Goal: Task Accomplishment & Management: Complete application form

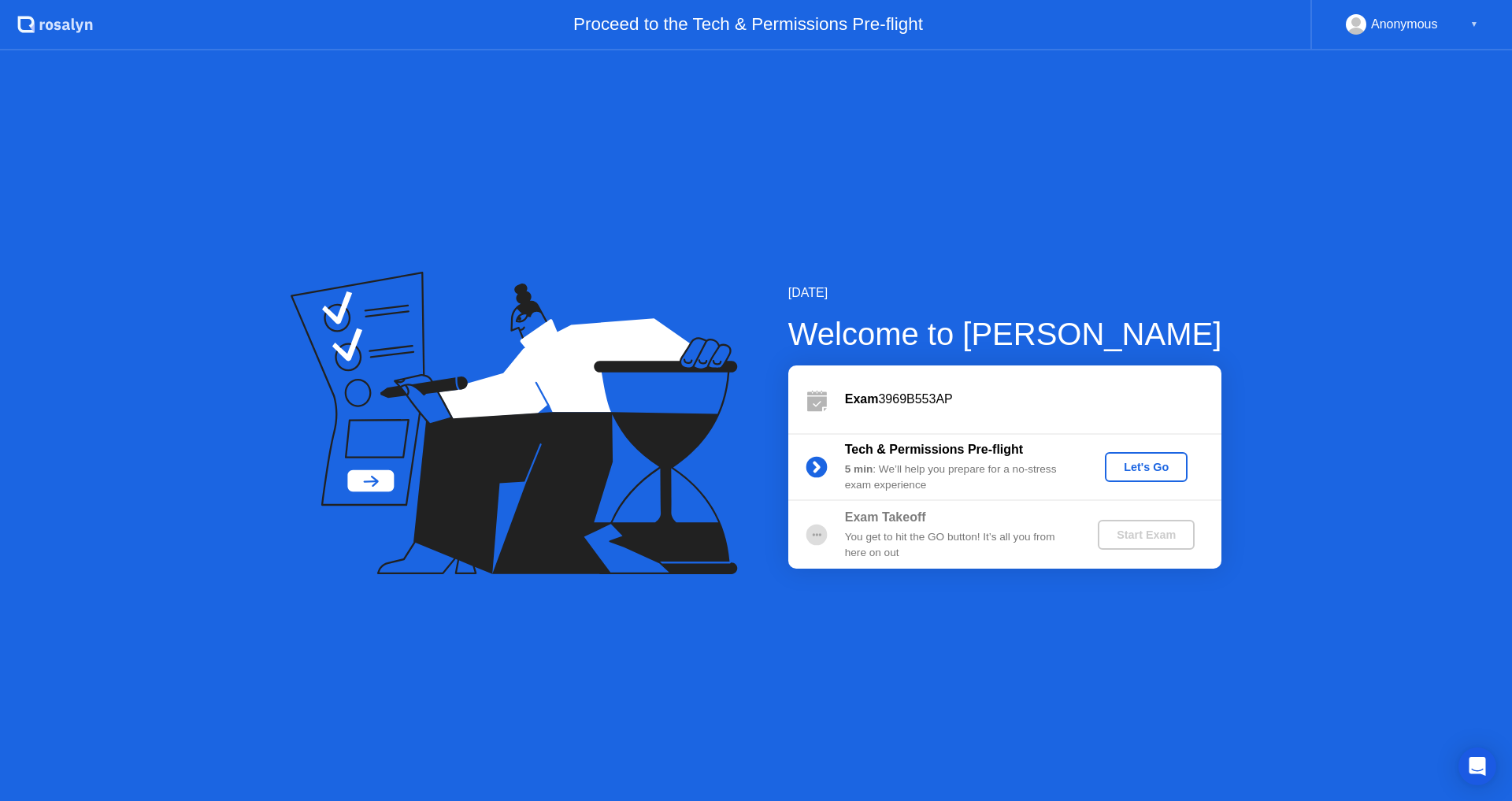
click at [1150, 473] on div "Let's Go" at bounding box center [1146, 467] width 70 height 13
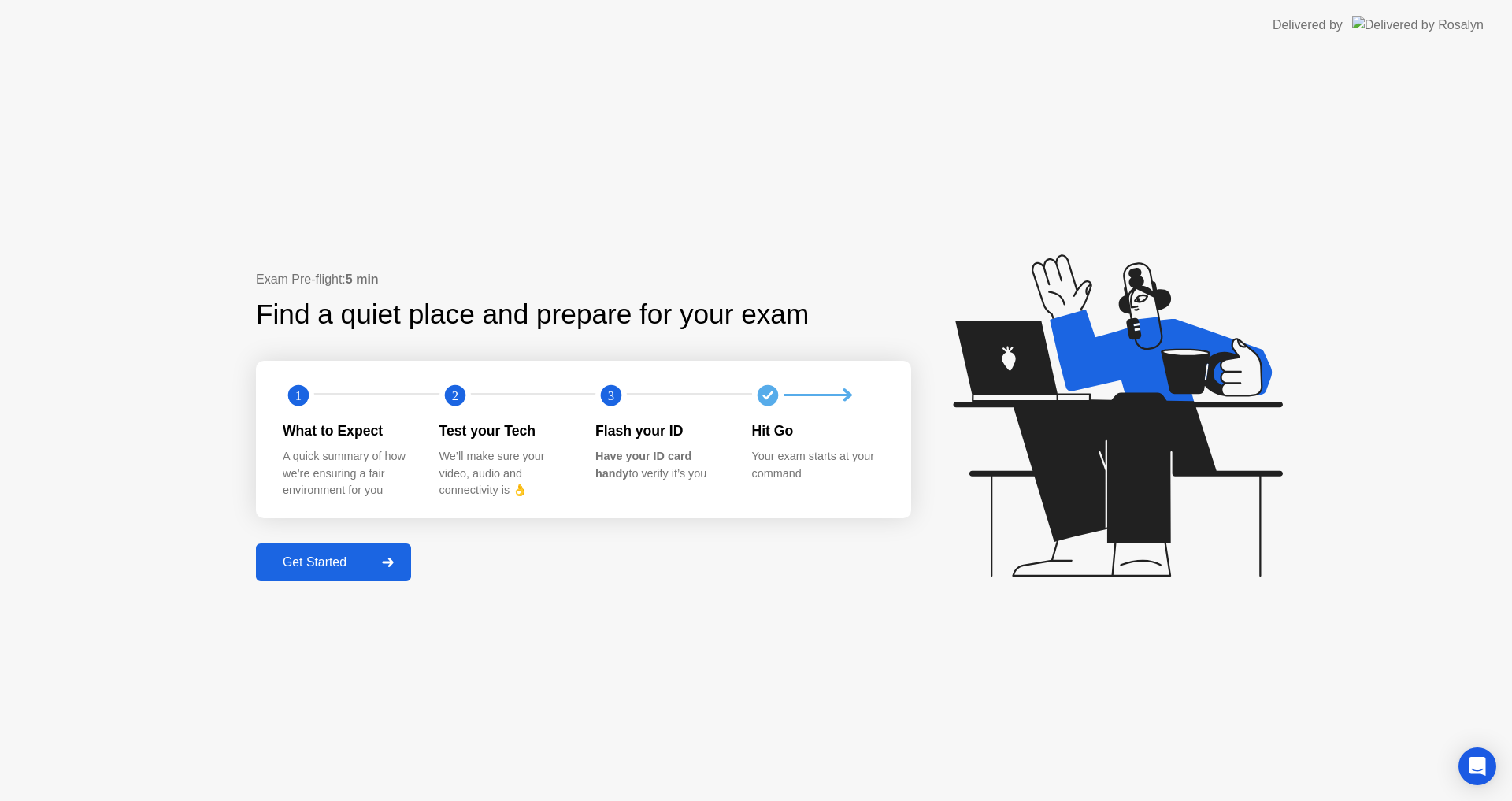
click at [338, 566] on div "Get Started" at bounding box center [315, 563] width 108 height 15
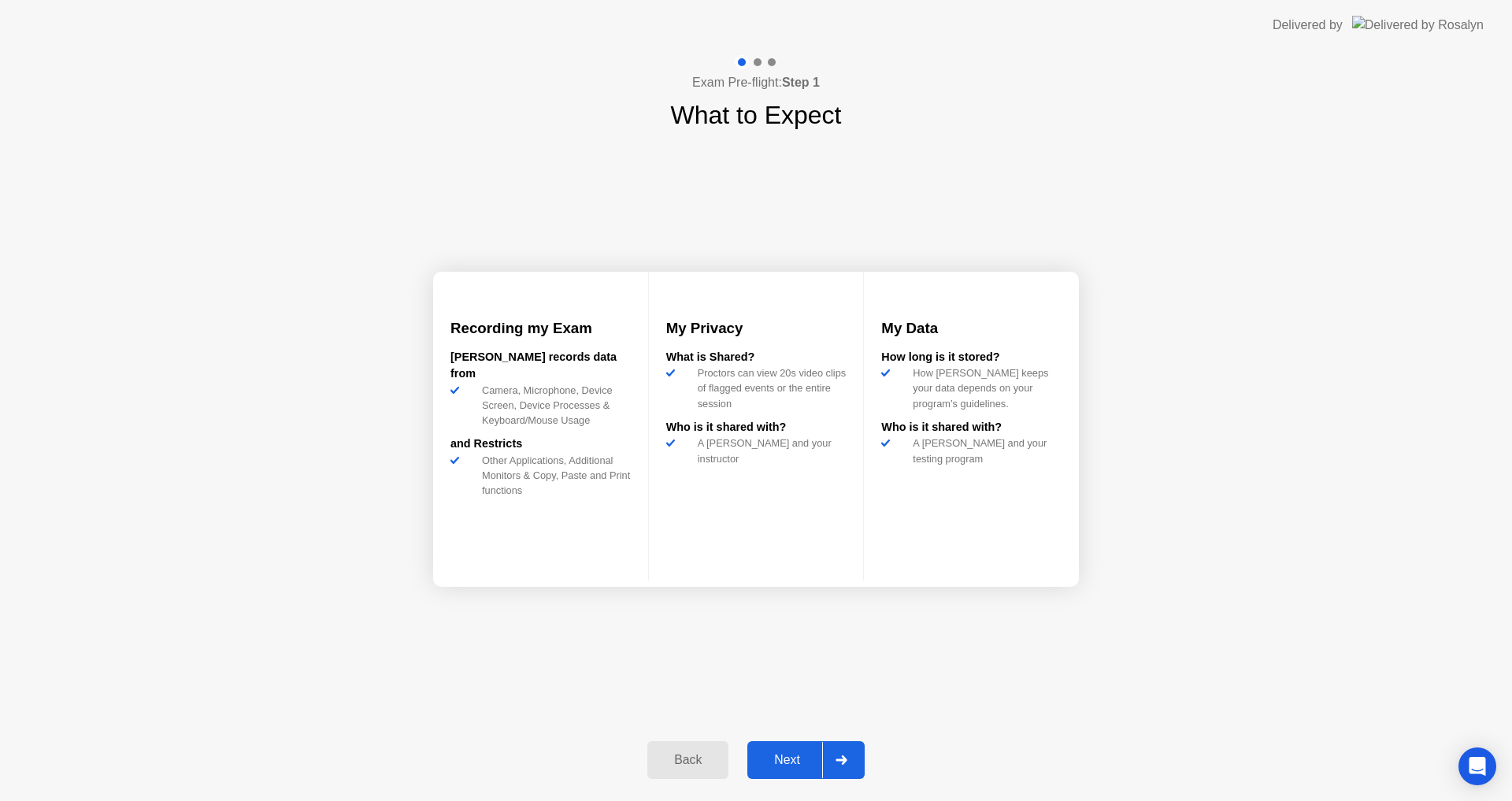
click at [782, 759] on div "Next" at bounding box center [787, 760] width 70 height 15
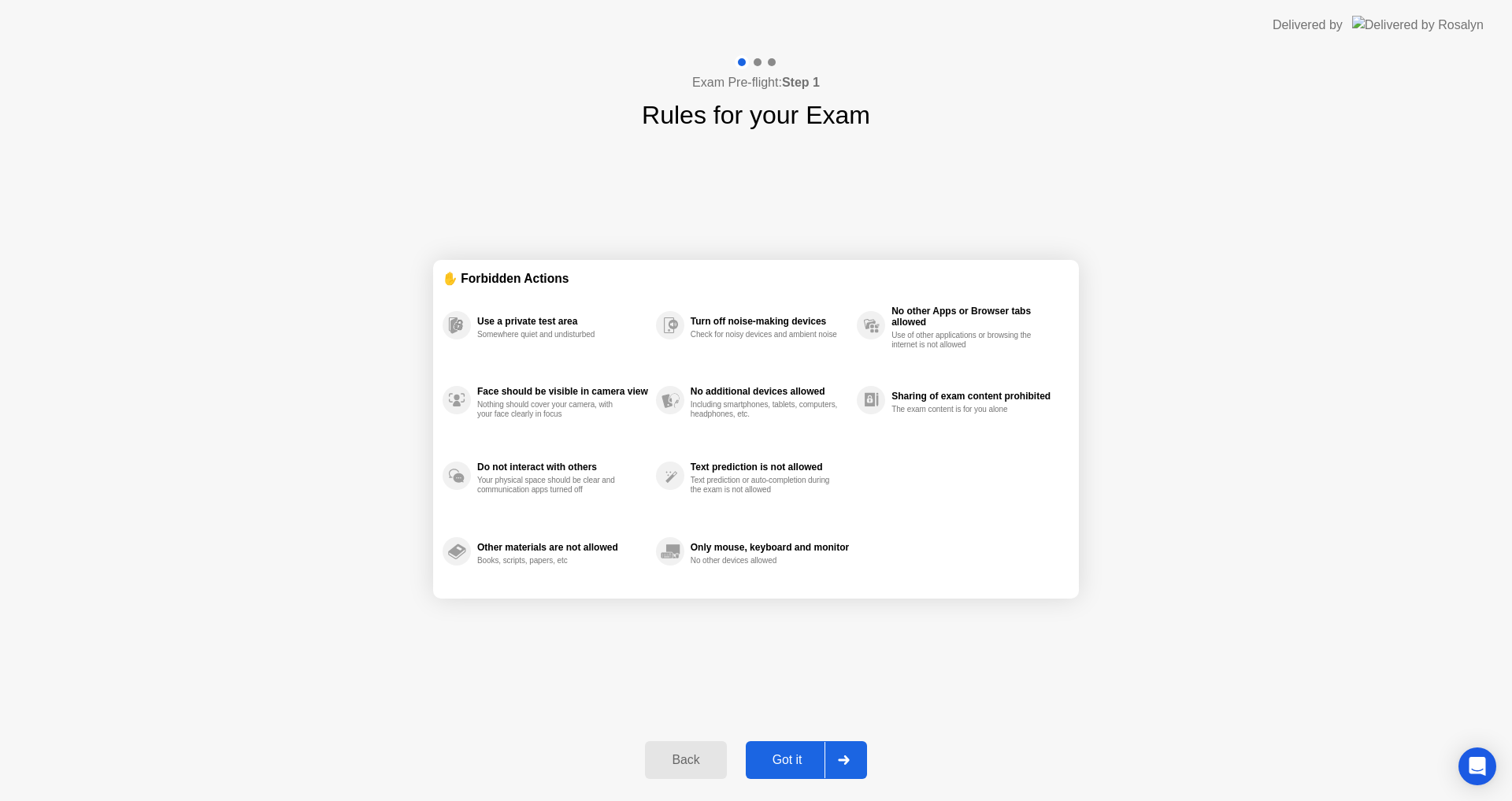
click at [782, 759] on div "Got it" at bounding box center [787, 760] width 74 height 15
select select "**********"
select select "*******"
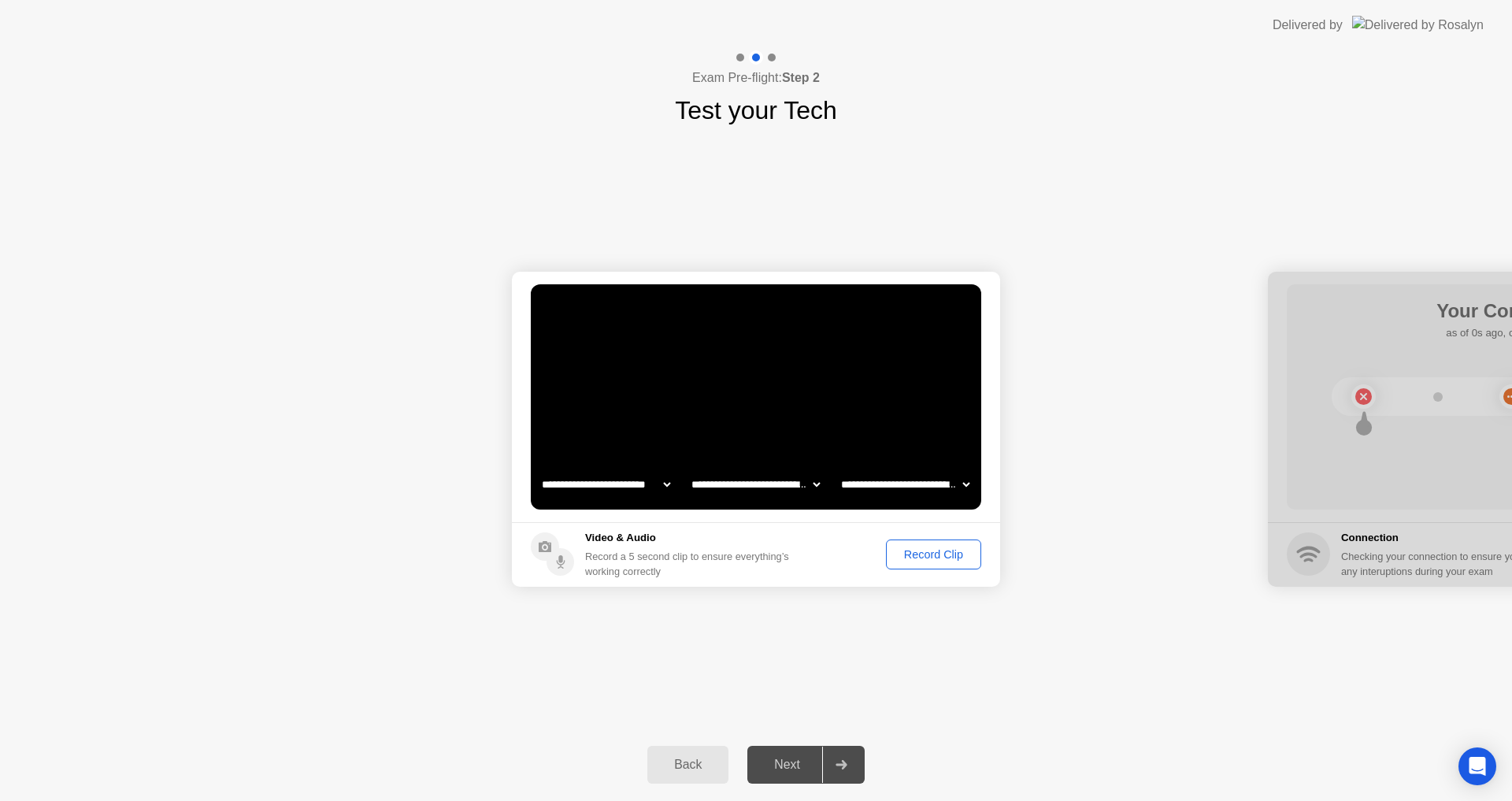
click at [918, 565] on button "Record Clip" at bounding box center [933, 554] width 95 height 30
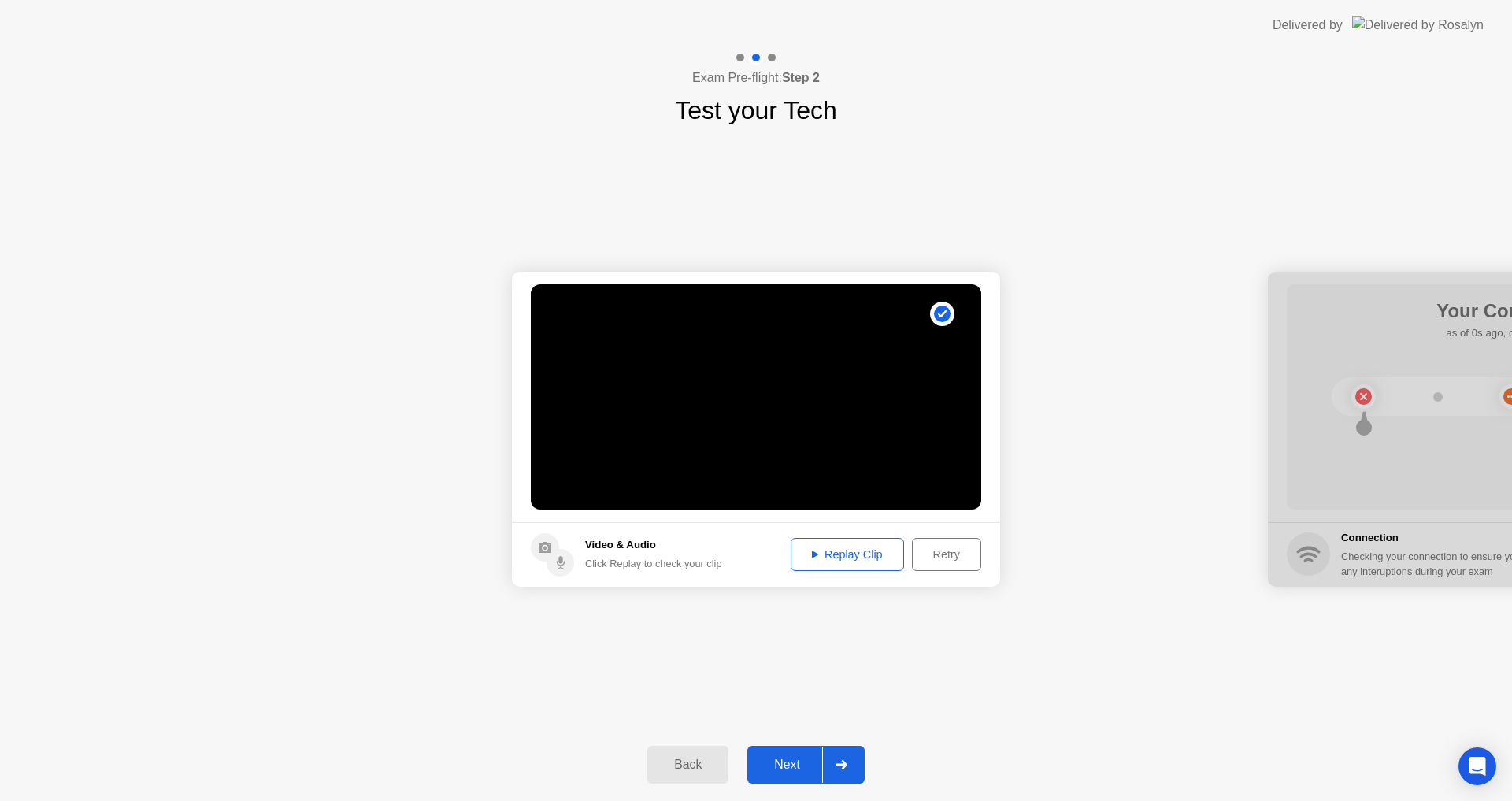
click at [962, 558] on div "Retry" at bounding box center [946, 554] width 58 height 13
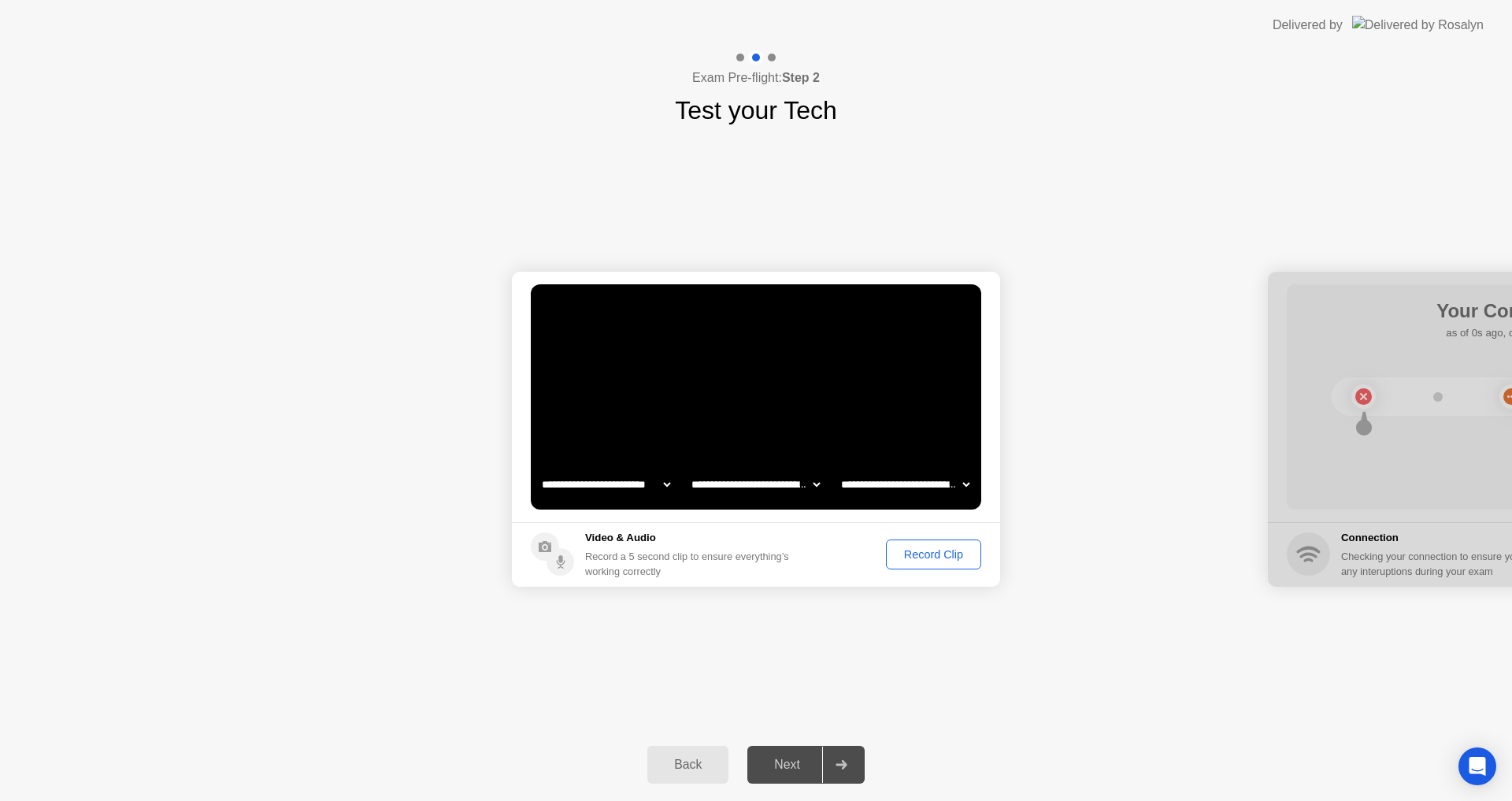
click at [951, 555] on div "Record Clip" at bounding box center [933, 554] width 84 height 13
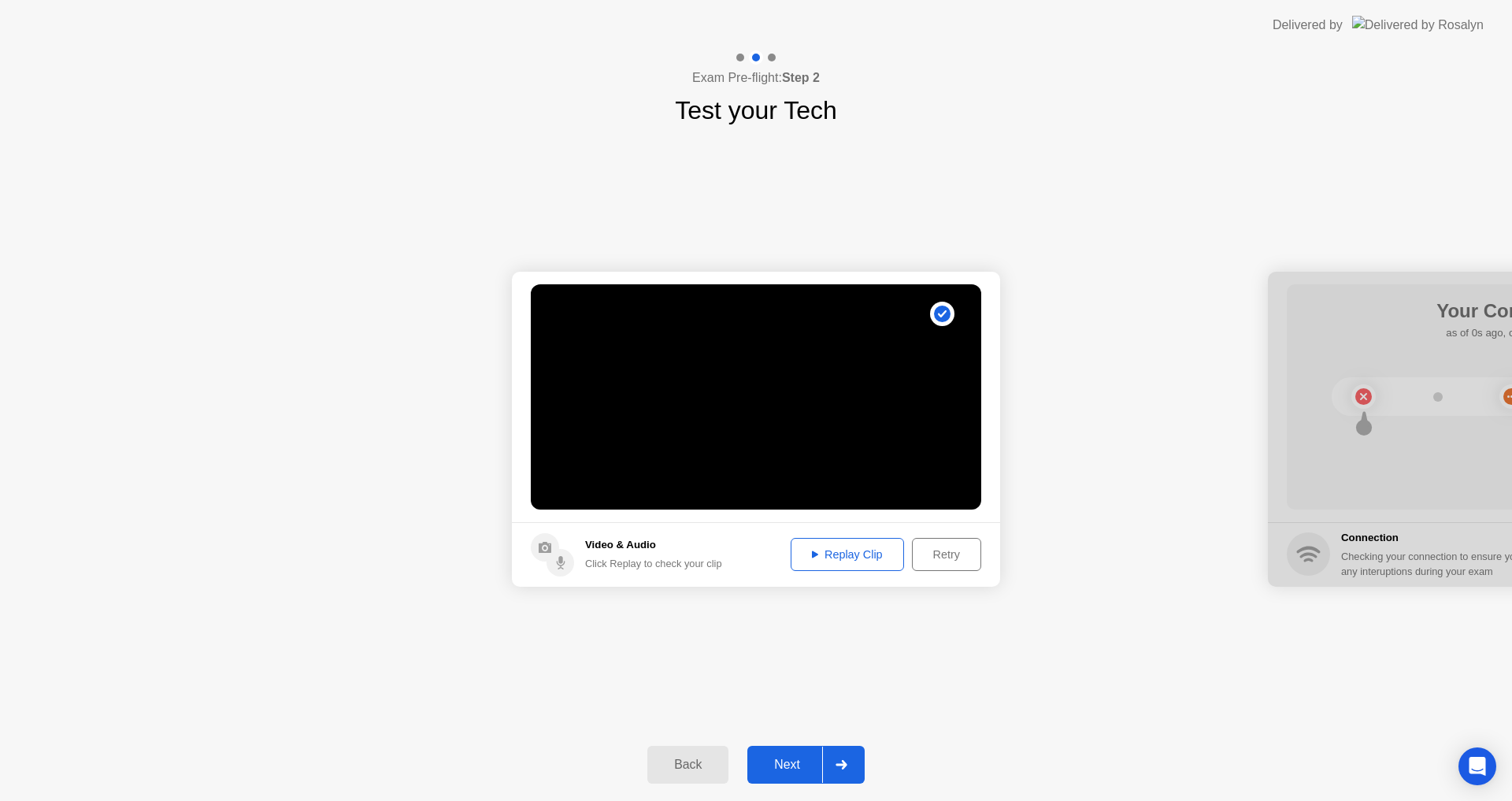
click at [764, 762] on div "Next" at bounding box center [787, 765] width 70 height 15
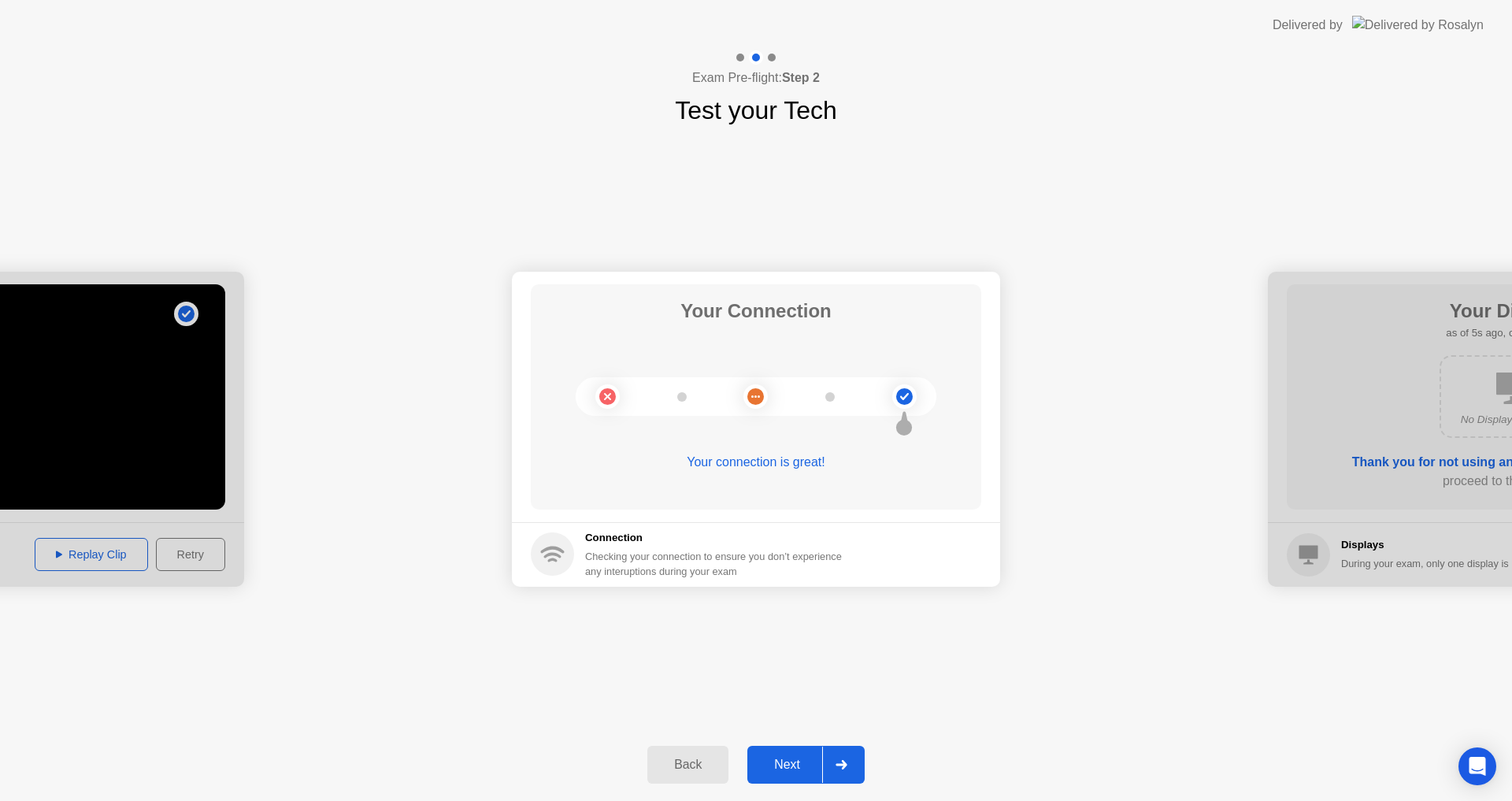
click at [808, 771] on div "Next" at bounding box center [787, 765] width 70 height 15
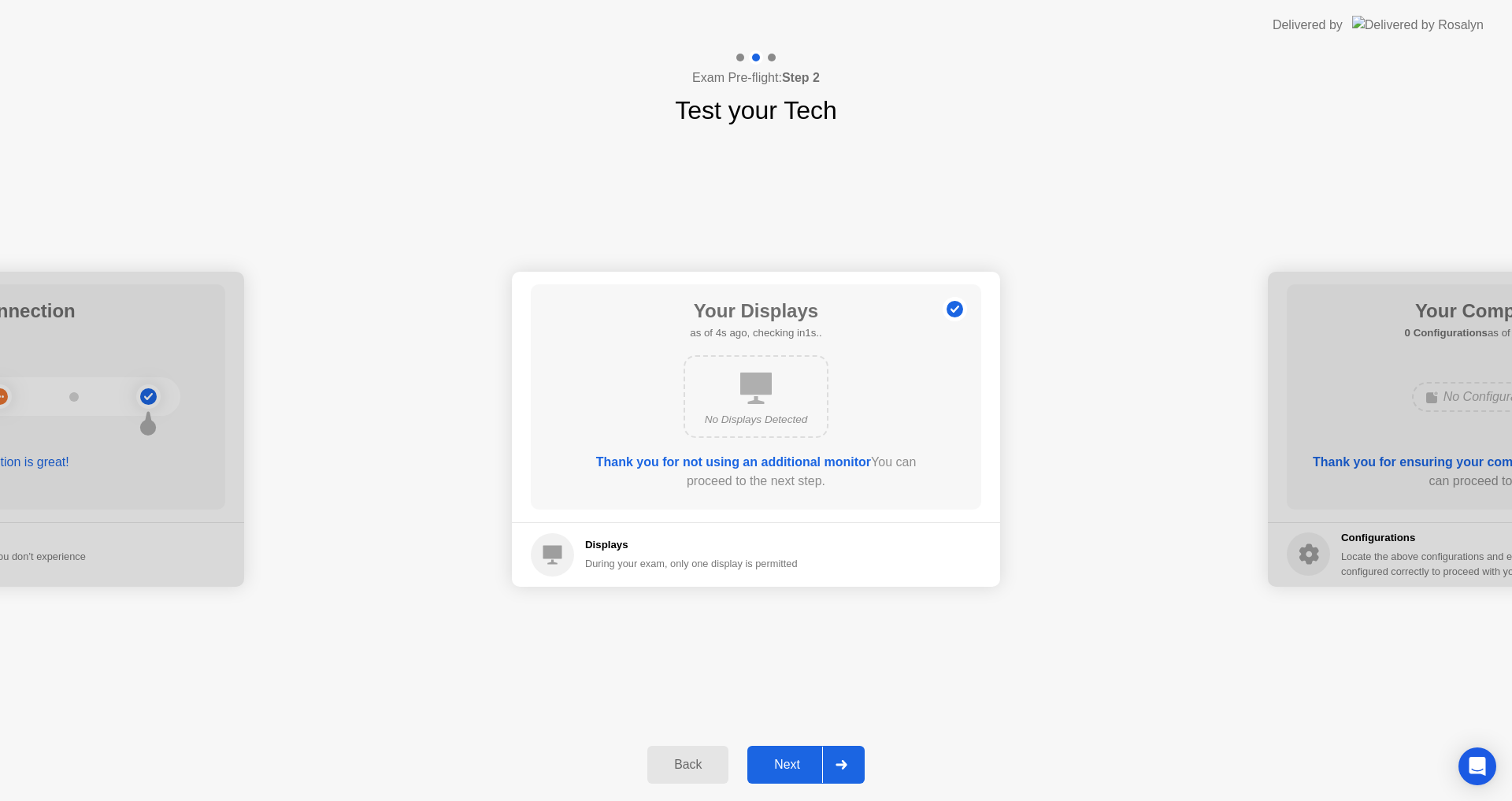
click at [811, 762] on div "Next" at bounding box center [787, 765] width 70 height 15
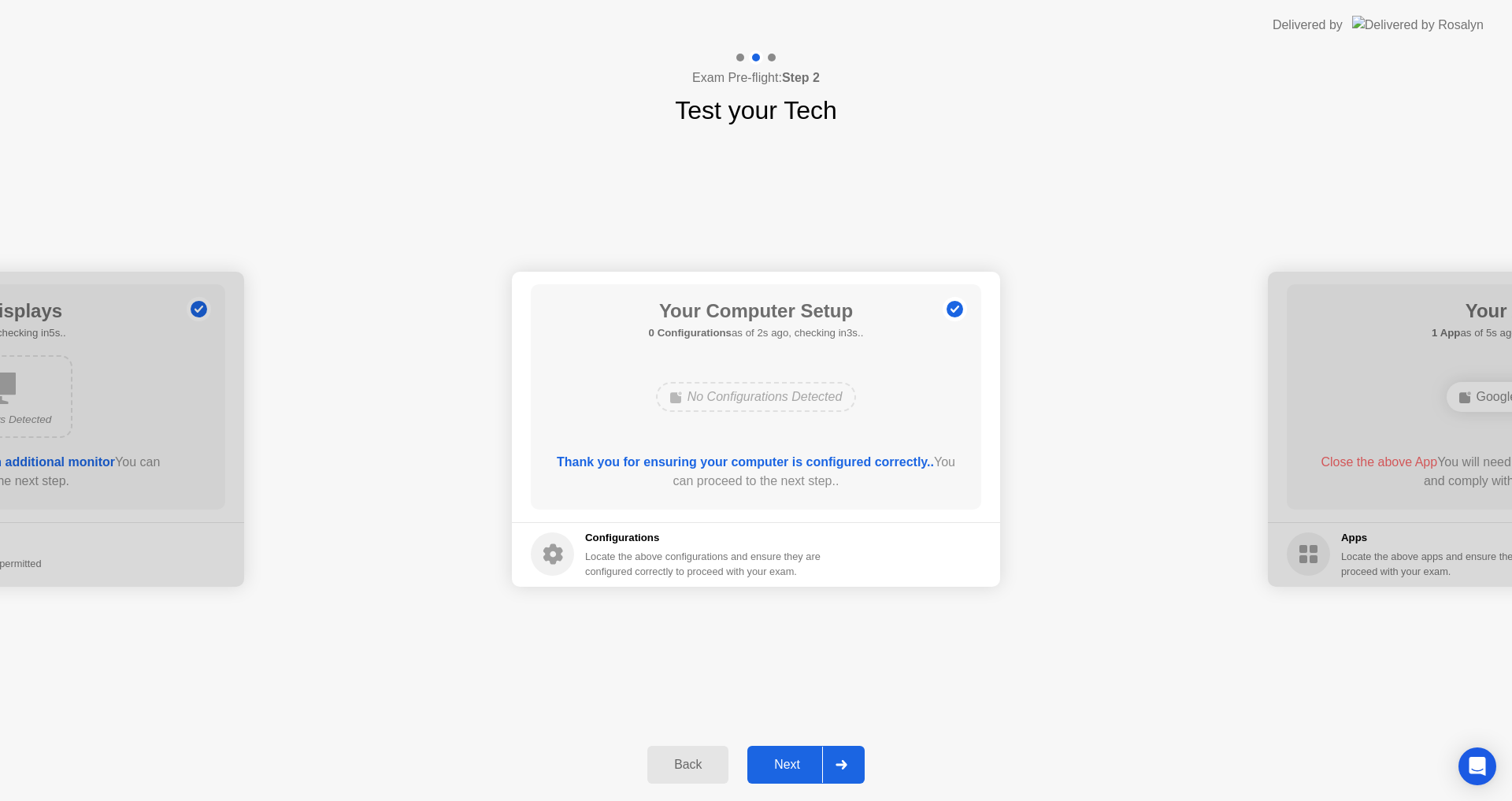
click at [813, 760] on div "Next" at bounding box center [787, 765] width 70 height 15
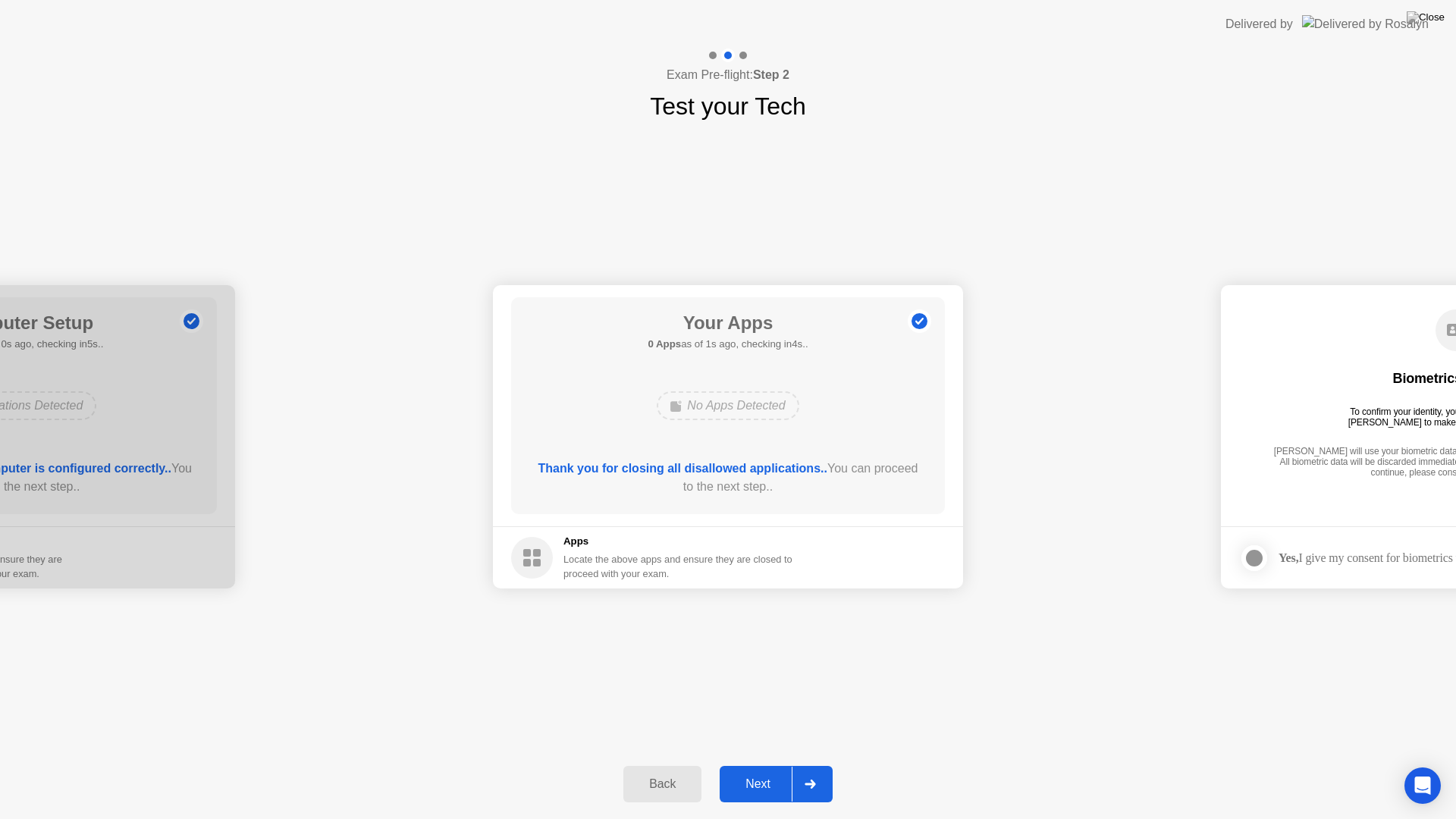
click at [759, 770] on div "Next" at bounding box center [758, 783] width 68 height 14
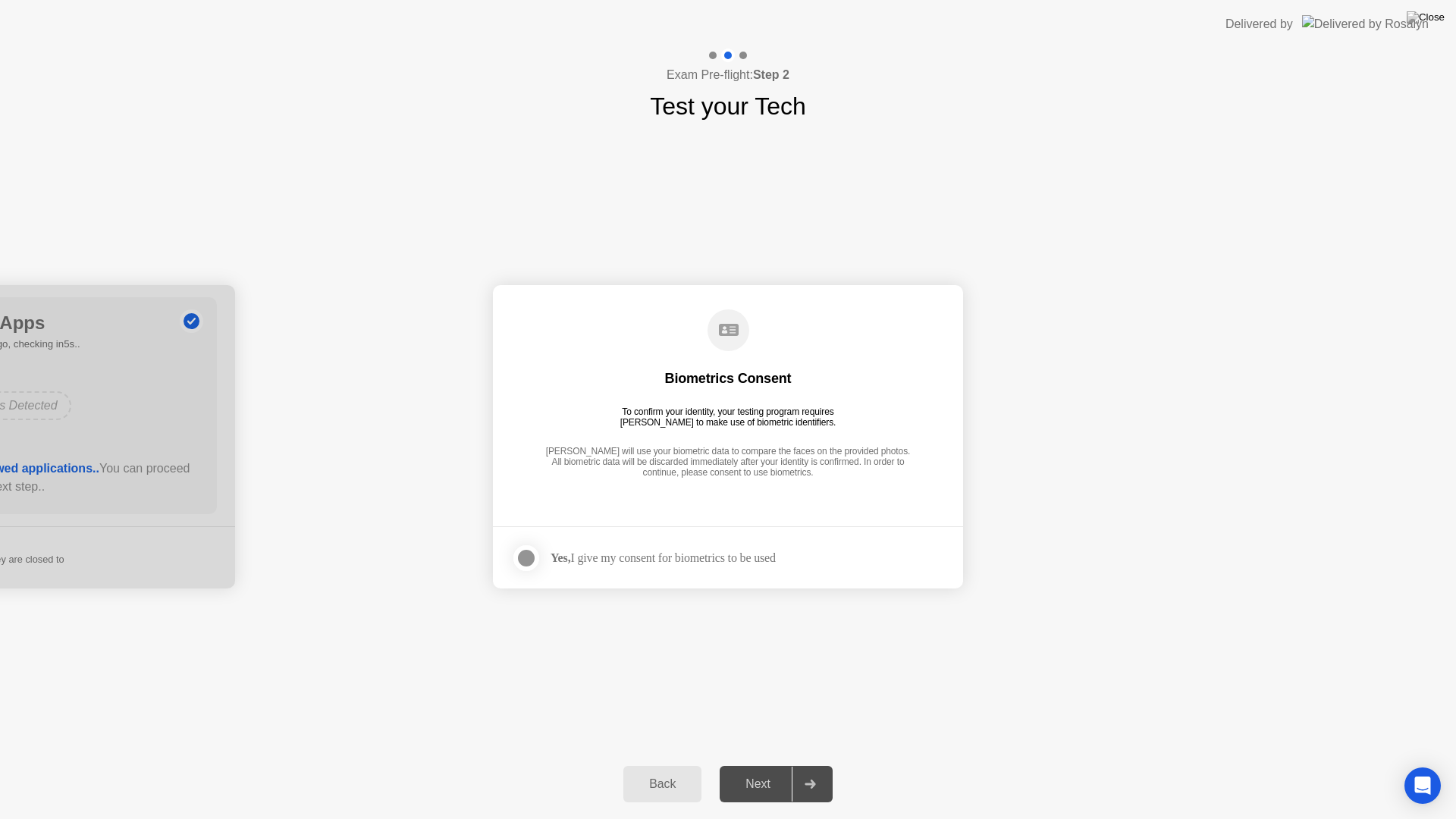
click at [526, 561] on div at bounding box center [526, 558] width 18 height 18
click at [741, 770] on div "Next" at bounding box center [758, 783] width 68 height 14
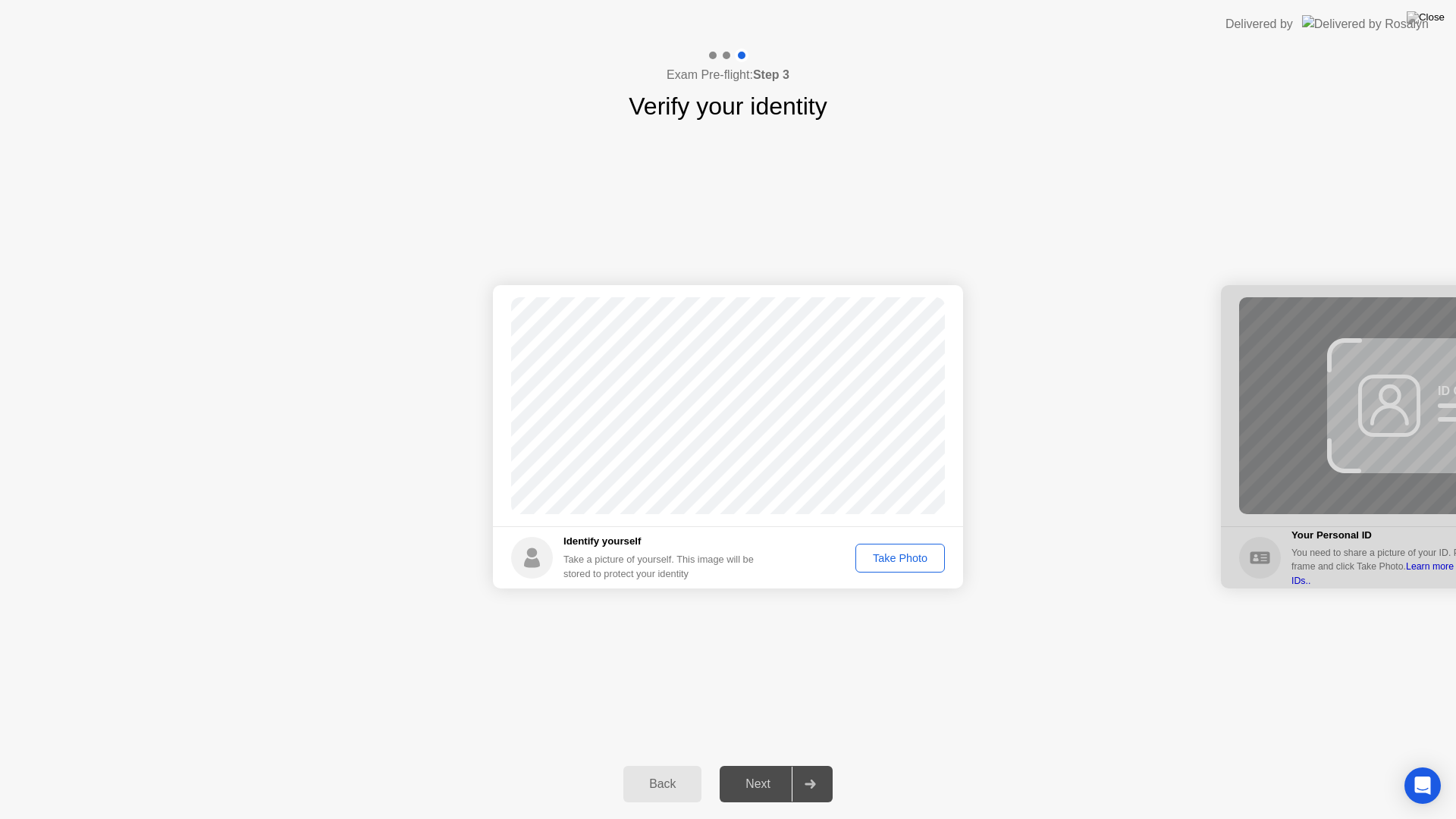
click at [907, 561] on div "Take Photo" at bounding box center [901, 558] width 79 height 12
click at [761, 770] on div "Next" at bounding box center [758, 783] width 68 height 14
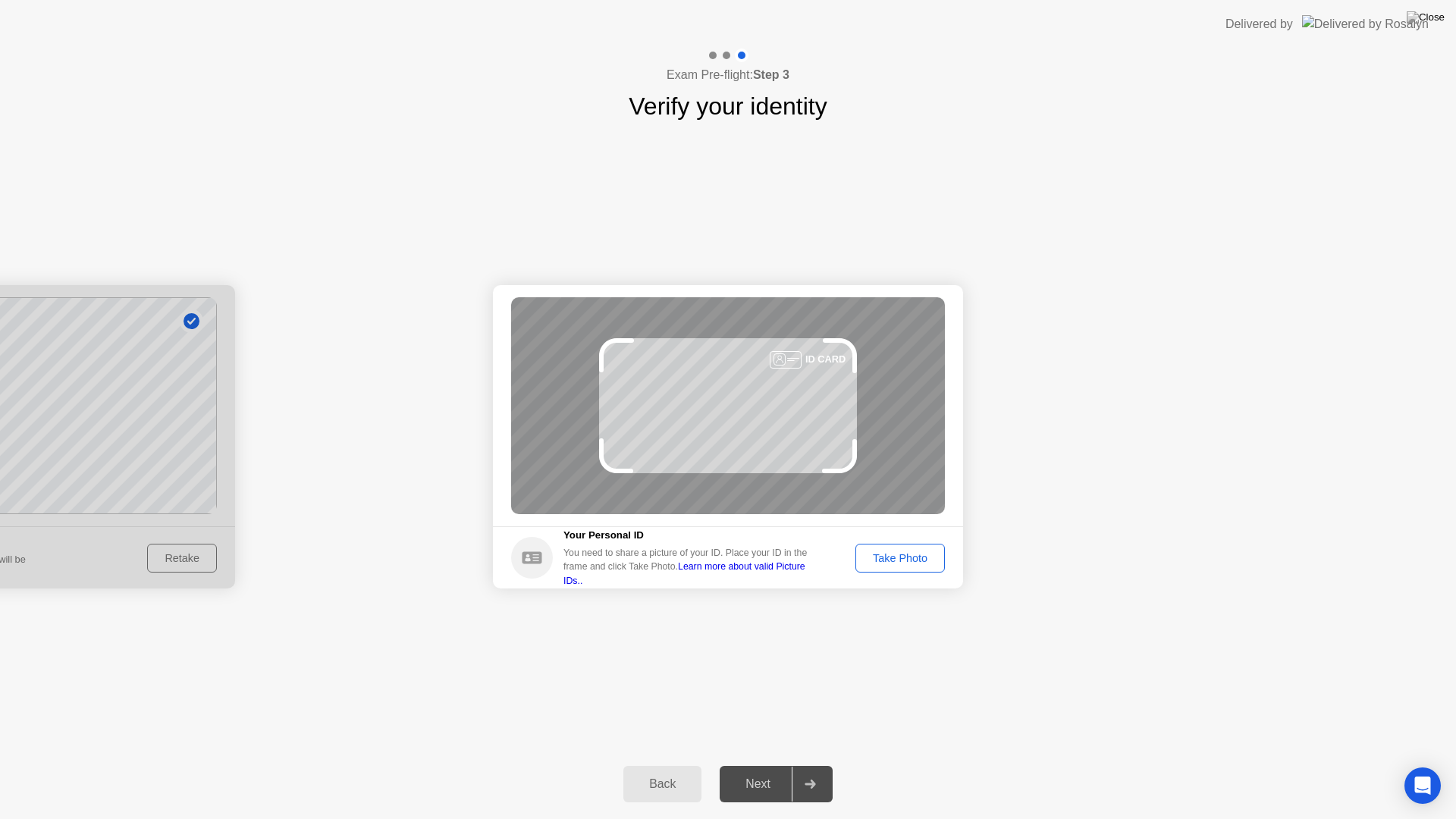
click at [909, 566] on button "Take Photo" at bounding box center [900, 558] width 89 height 29
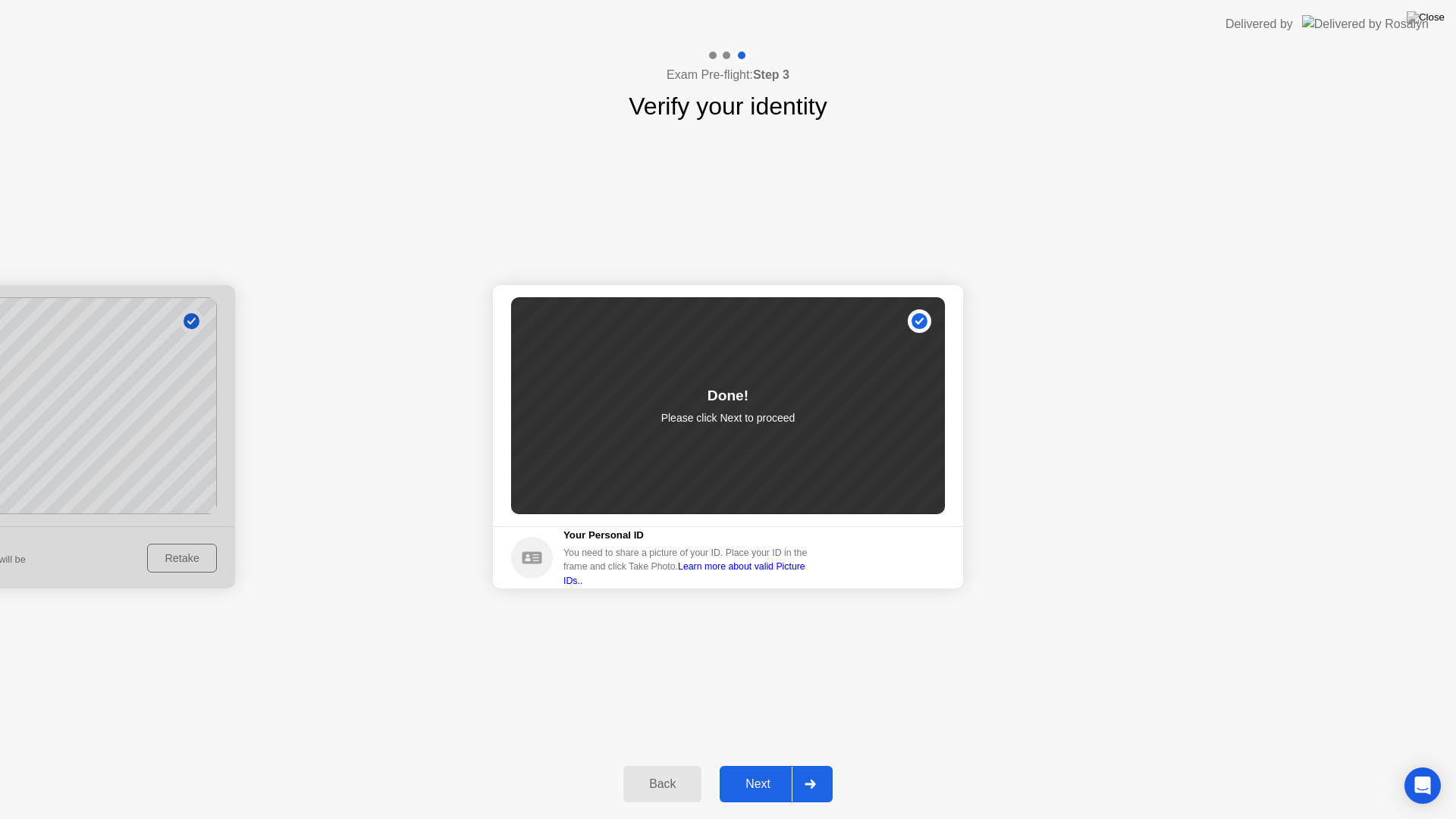
click at [759, 770] on div "Next" at bounding box center [758, 783] width 68 height 14
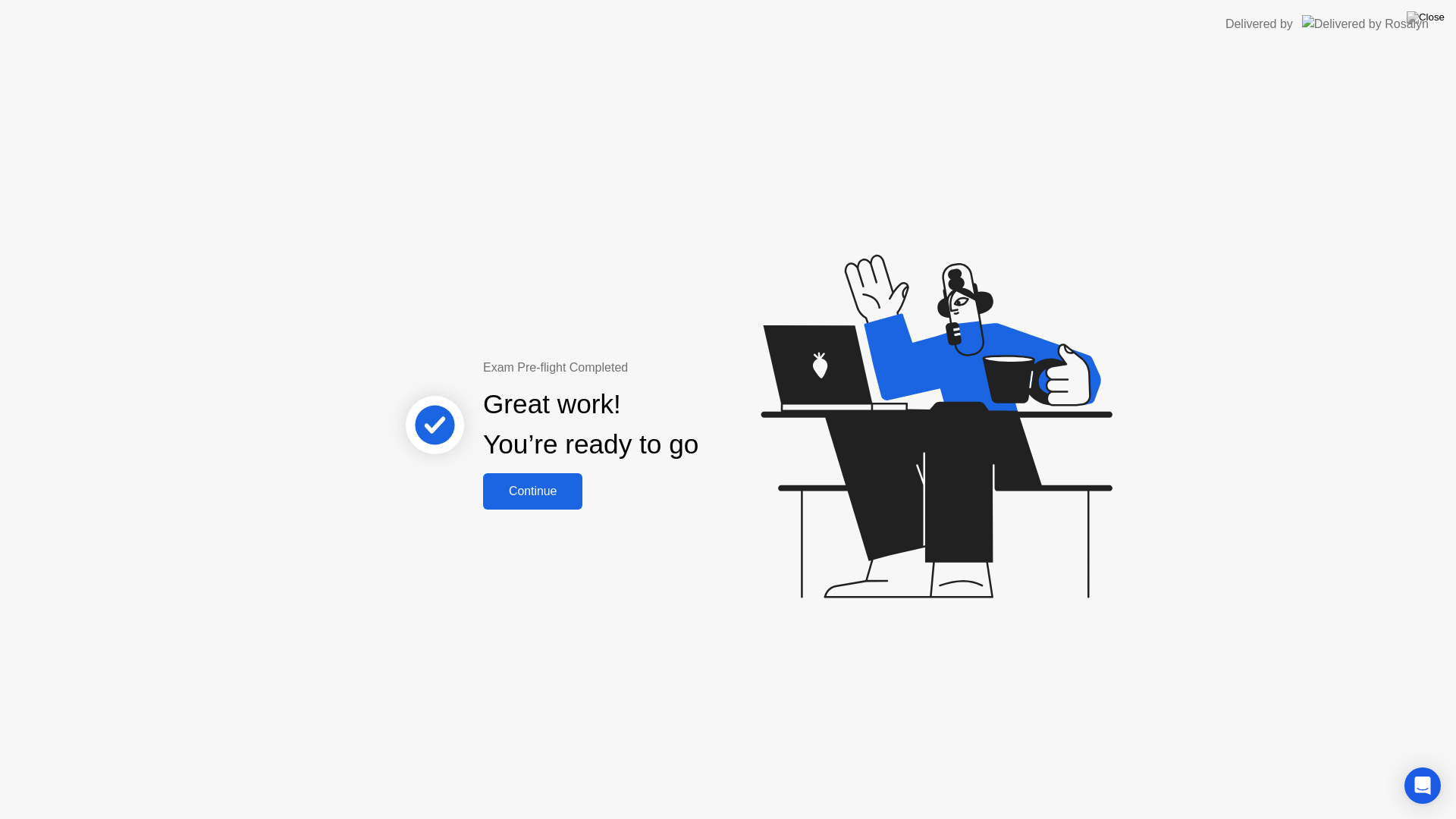
click at [550, 495] on div "Continue" at bounding box center [532, 491] width 90 height 14
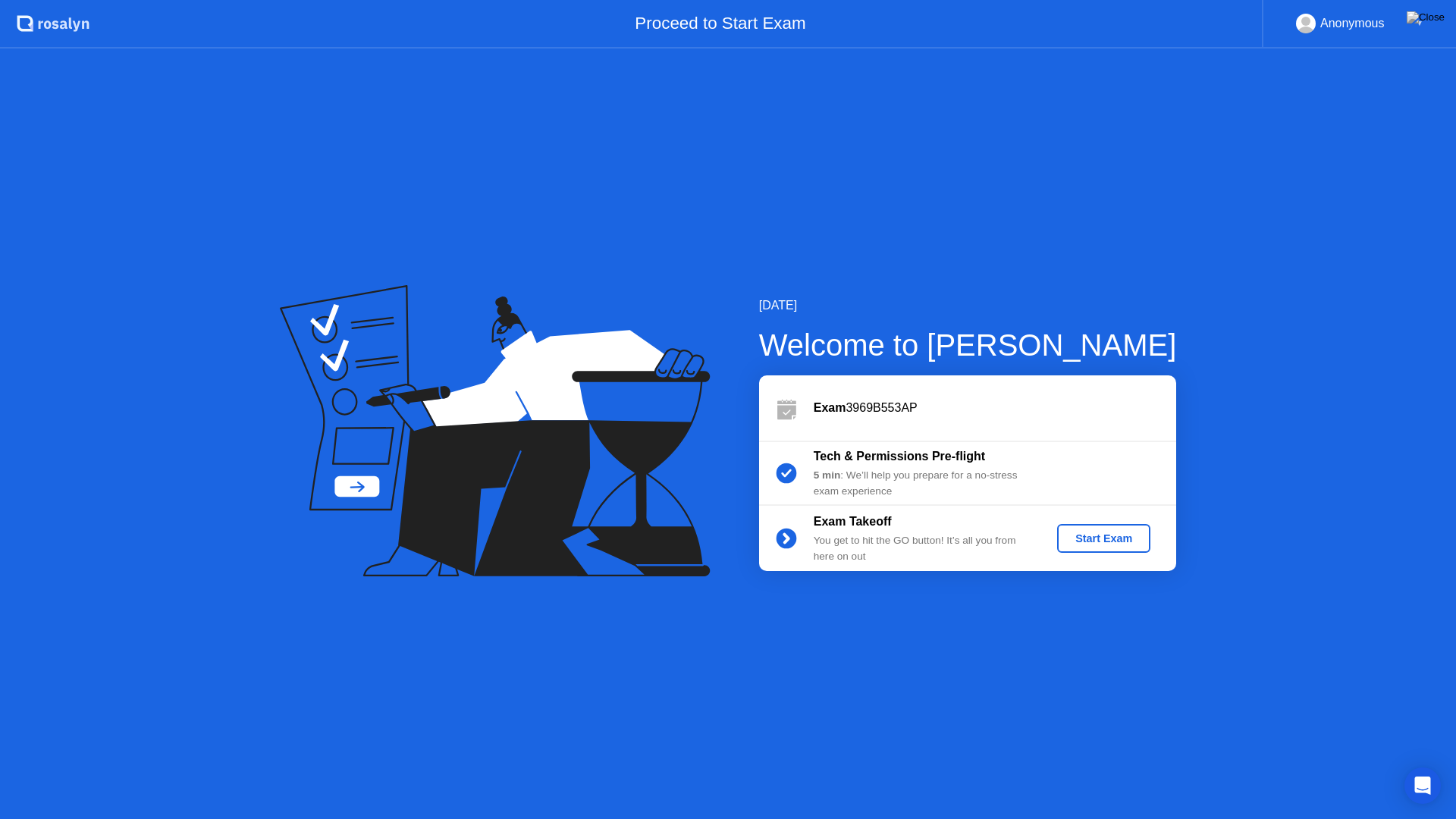
click at [1137, 537] on div "Start Exam" at bounding box center [1104, 538] width 81 height 12
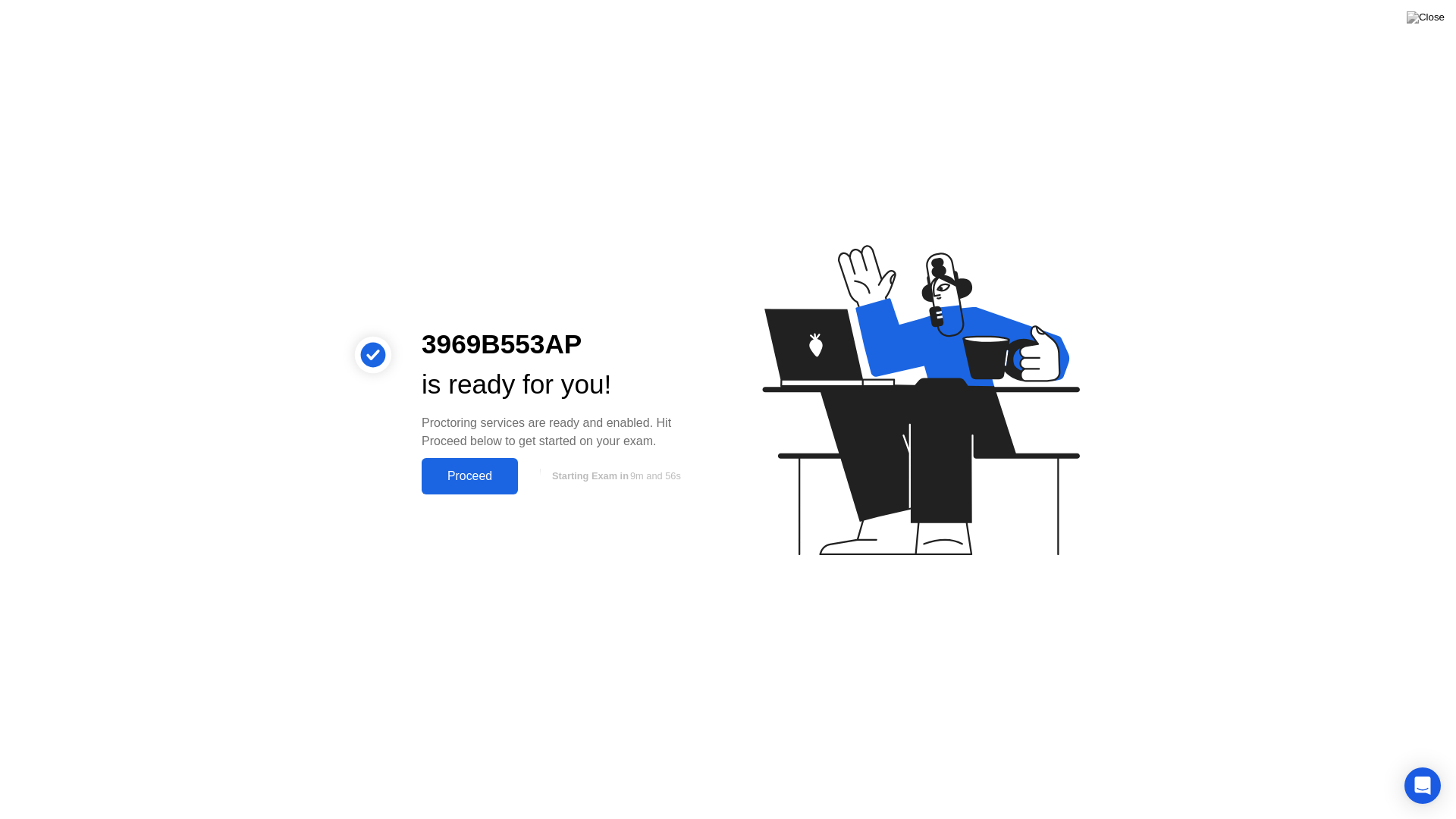
click at [493, 481] on div "Proceed" at bounding box center [470, 476] width 87 height 14
